Goal: Communication & Community: Ask a question

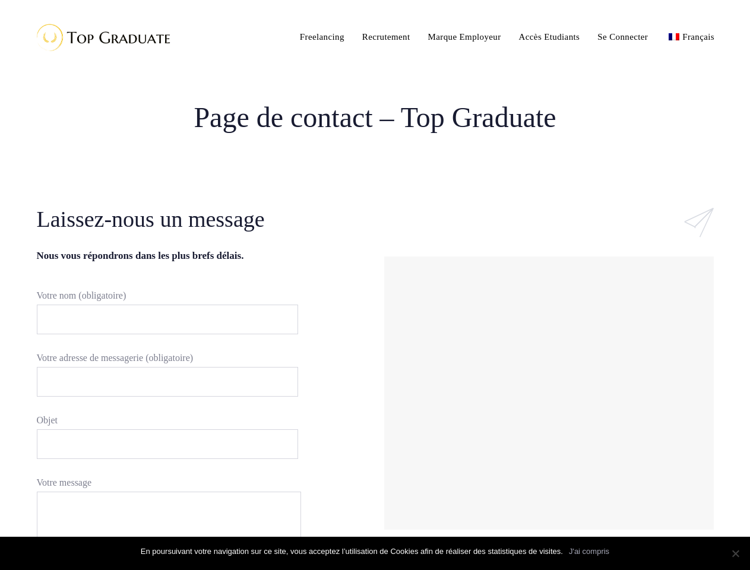
click at [375, 285] on div "#ld_icon_box_68b5c320b690c:hover .iconbox-icon-container defs stop:first-child{…" at bounding box center [548, 377] width 347 height 347
click at [162, 319] on input "Votre nom (obligatoire)" at bounding box center [167, 320] width 261 height 30
click at [162, 382] on input "Votre adresse de messagerie (obligatoire)" at bounding box center [167, 382] width 261 height 30
click at [162, 444] on input "Objet" at bounding box center [167, 444] width 261 height 30
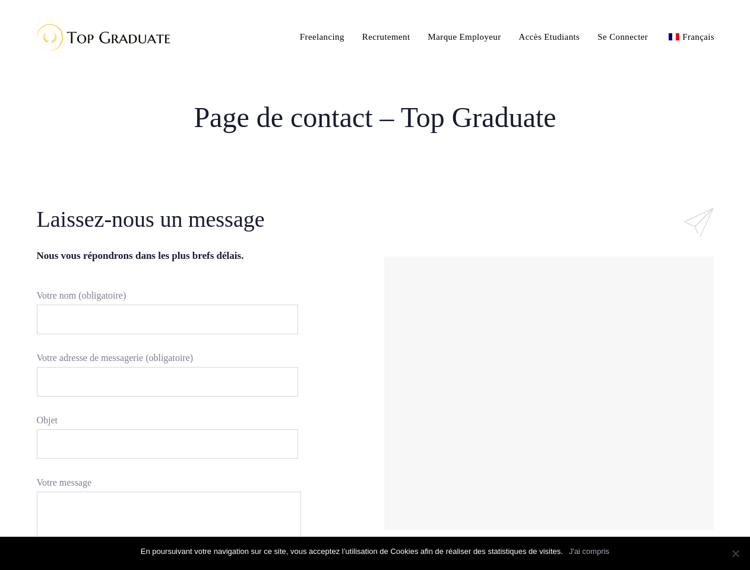
click at [549, 393] on div at bounding box center [549, 392] width 324 height 267
click at [589, 552] on link "J'ai compris" at bounding box center [589, 552] width 40 height 12
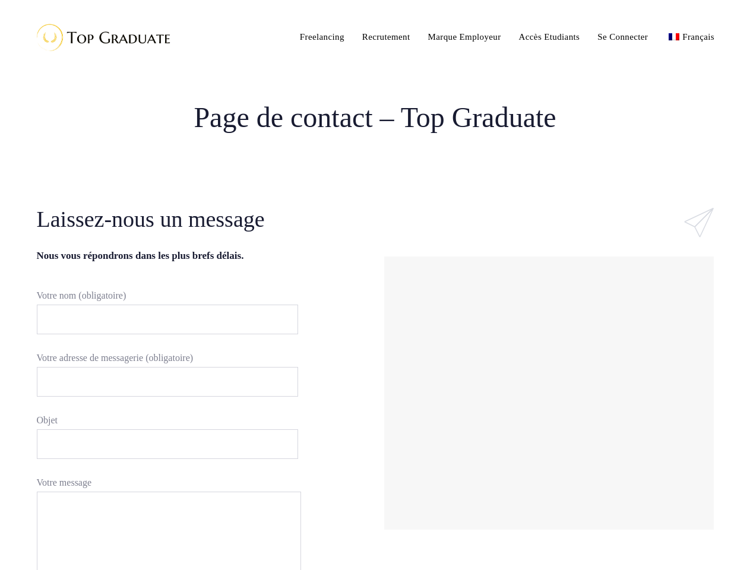
click at [735, 553] on section "Laissez-nous un message Nous vous répondrons dans les plus brefs délais. Votre …" at bounding box center [375, 480] width 750 height 553
